Goal: Navigation & Orientation: Find specific page/section

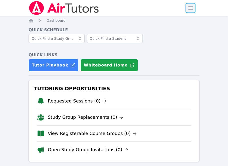
click at [191, 8] on span "button" at bounding box center [190, 8] width 11 height 11
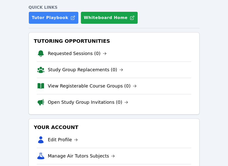
scroll to position [48, 0]
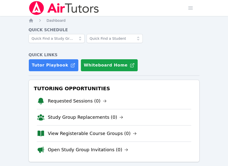
scroll to position [91, 0]
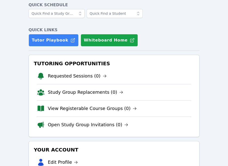
scroll to position [23, 0]
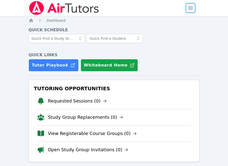
click at [191, 6] on span "button" at bounding box center [190, 8] width 11 height 11
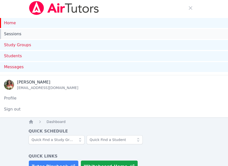
click at [93, 35] on link "Sessions" at bounding box center [114, 34] width 228 height 10
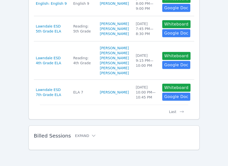
scroll to position [430, 0]
click at [174, 113] on button "Last" at bounding box center [176, 110] width 23 height 10
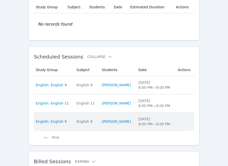
scroll to position [144, 0]
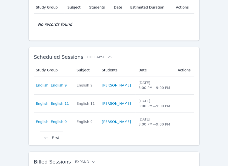
click at [54, 136] on button "First" at bounding box center [51, 136] width 23 height 10
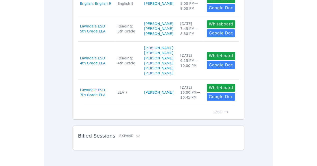
scroll to position [318, 0]
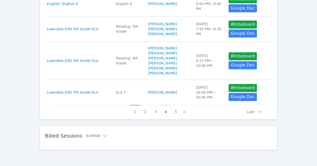
click at [165, 113] on button "4" at bounding box center [165, 110] width 10 height 10
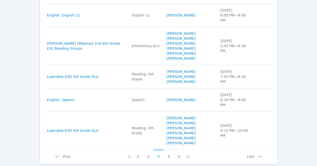
scroll to position [252, 0]
click at [168, 150] on button "5" at bounding box center [168, 155] width 10 height 10
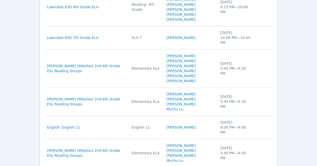
scroll to position [280, 0]
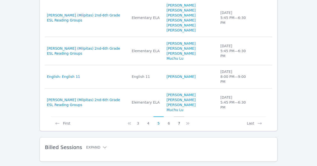
click at [179, 117] on button "7" at bounding box center [179, 122] width 10 height 10
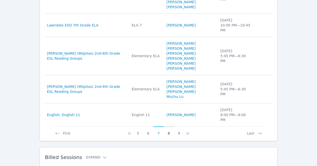
click at [169, 127] on button "8" at bounding box center [168, 132] width 10 height 10
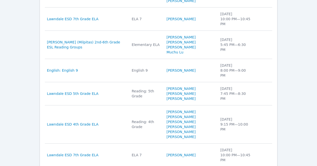
scroll to position [270, 0]
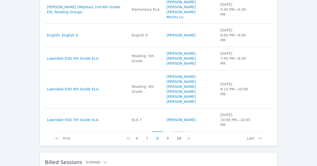
click at [178, 132] on button "10" at bounding box center [178, 137] width 13 height 10
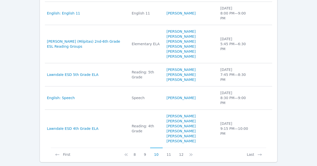
scroll to position [275, 0]
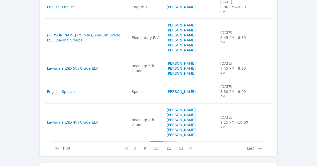
click at [167, 142] on button "11" at bounding box center [168, 147] width 13 height 10
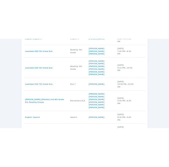
scroll to position [184, 0]
